Goal: Task Accomplishment & Management: Manage account settings

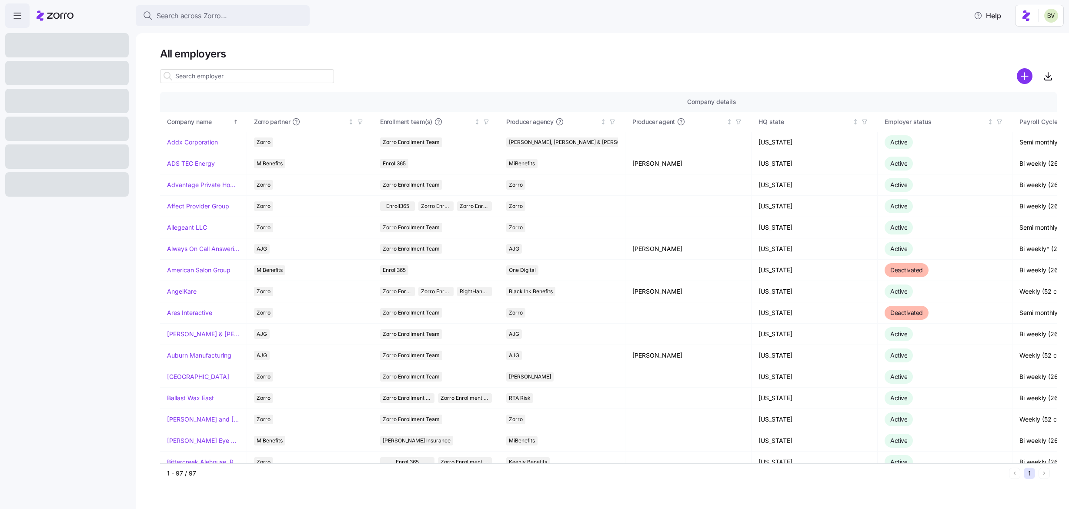
click at [196, 73] on input at bounding box center [247, 76] width 174 height 14
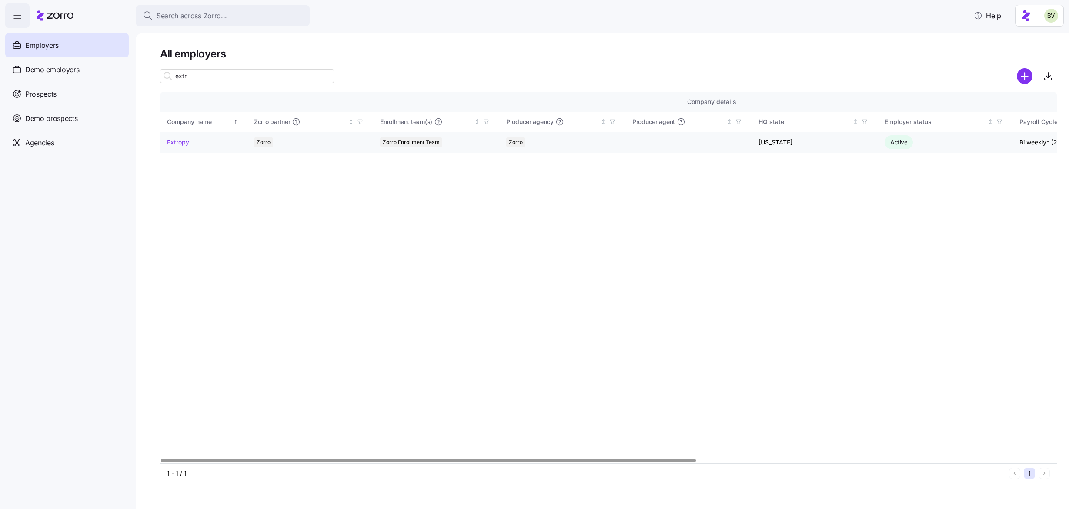
type input "extr"
click at [182, 138] on link "Extropy" at bounding box center [178, 142] width 22 height 9
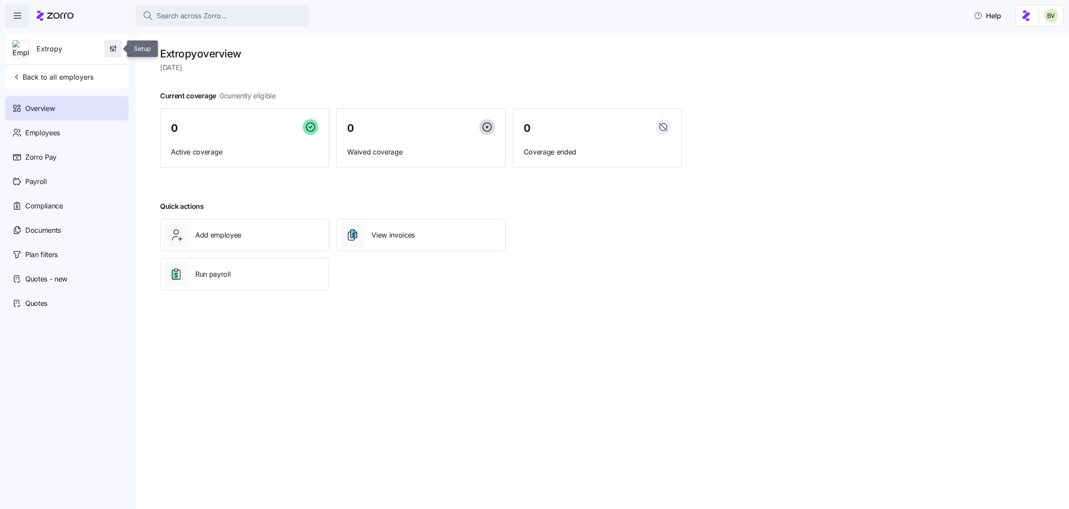
click at [115, 47] on icon "button" at bounding box center [113, 48] width 9 height 9
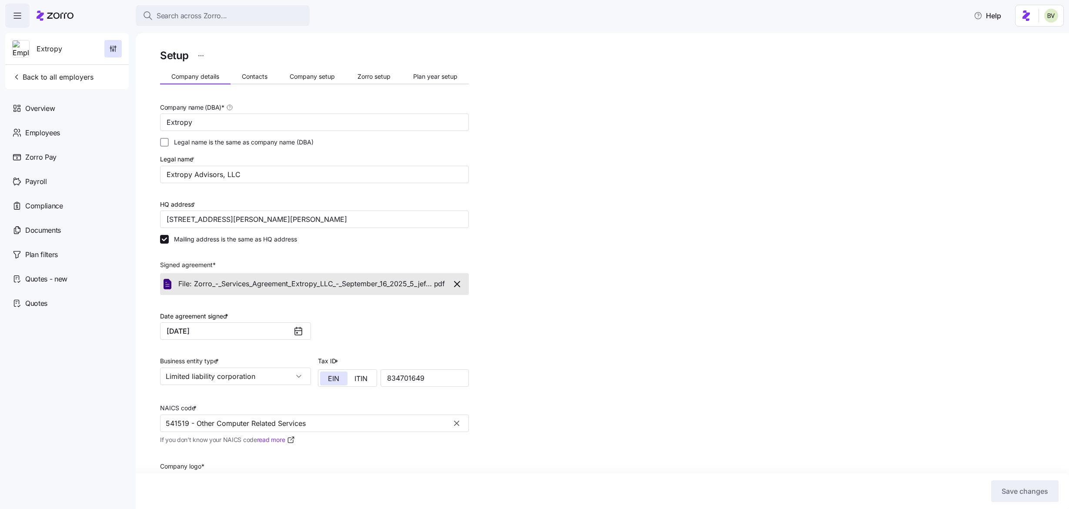
click at [436, 86] on div "Setup Company details Contacts Company setup Zorro setup Plan year setup Compan…" at bounding box center [314, 314] width 309 height 535
click at [436, 77] on span "Plan year setup" at bounding box center [435, 77] width 44 height 6
